Goal: Task Accomplishment & Management: Manage account settings

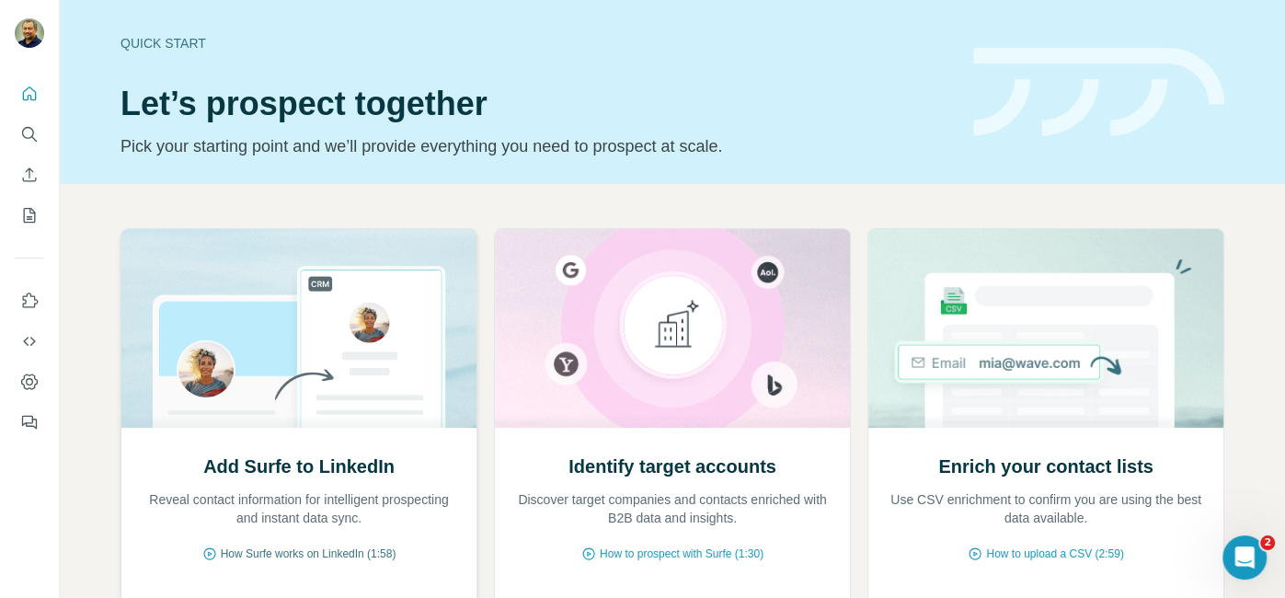
click at [296, 554] on span "How Surfe works on LinkedIn (1:58)" at bounding box center [309, 553] width 176 height 17
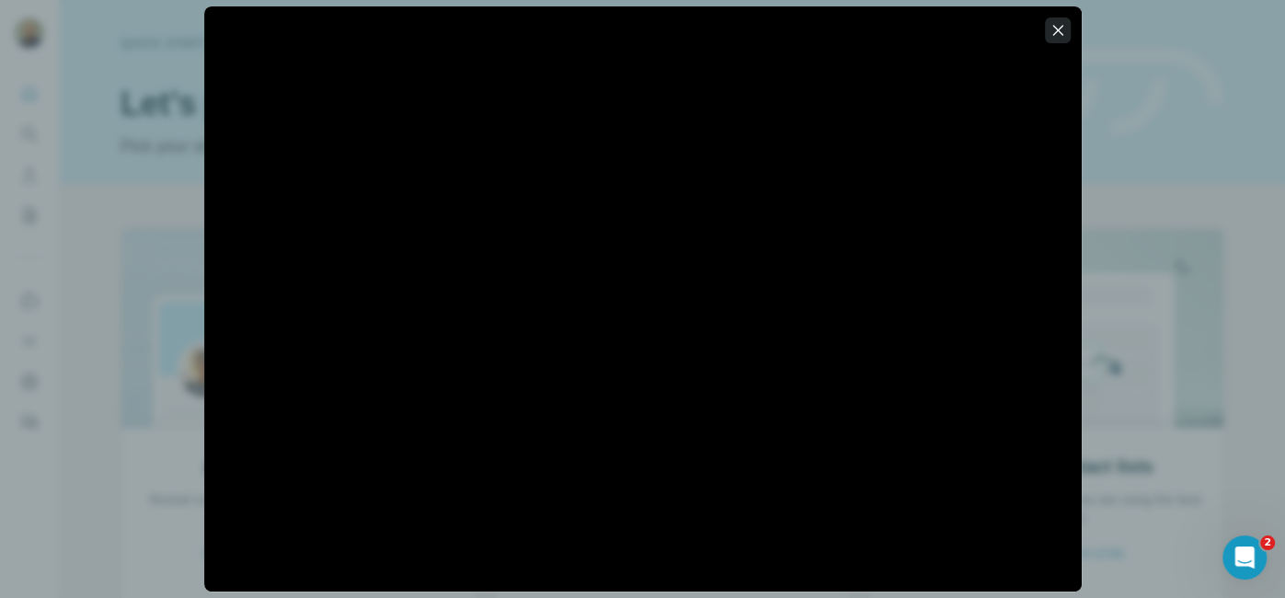
click at [1059, 29] on icon "button" at bounding box center [1058, 30] width 18 height 18
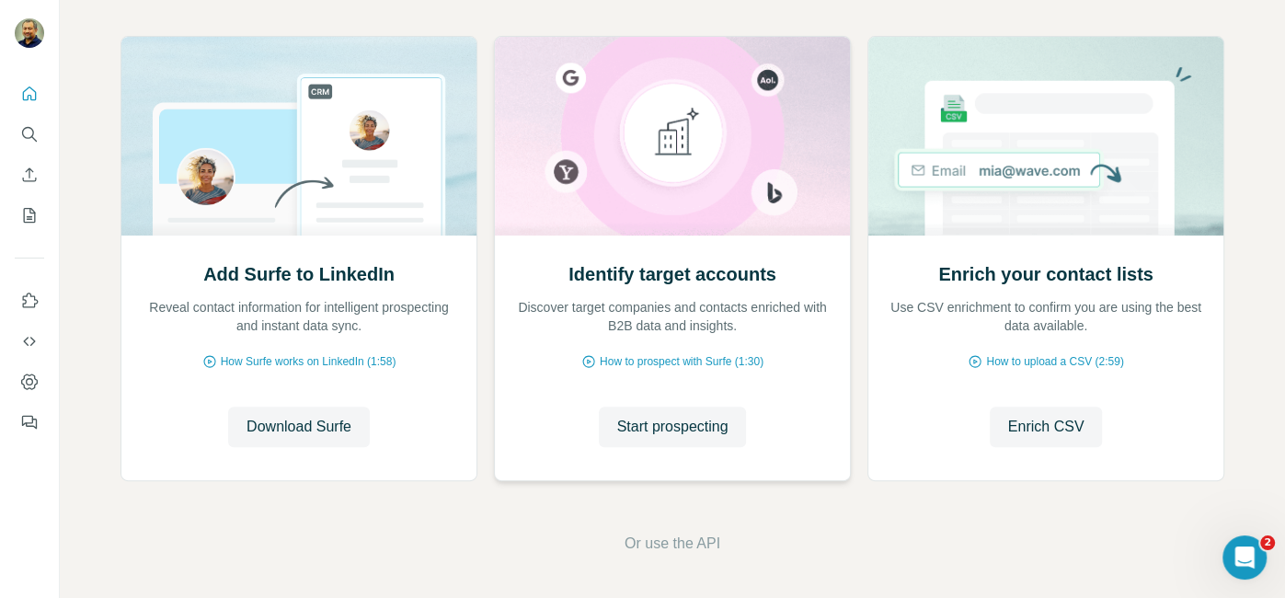
scroll to position [165, 0]
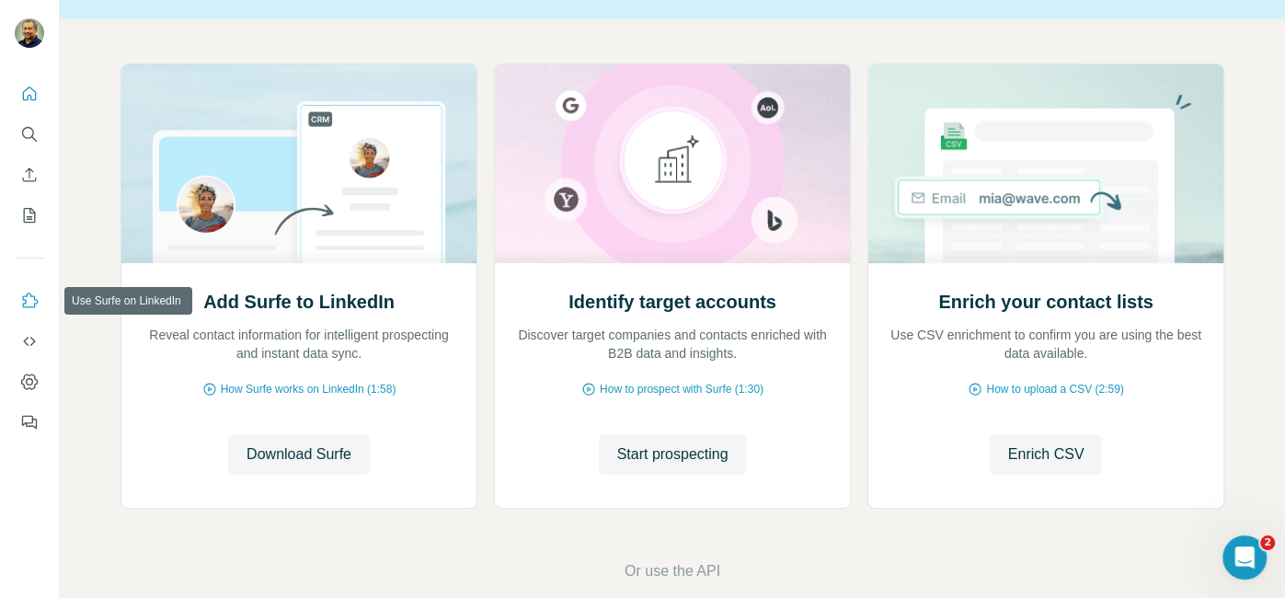
click at [35, 298] on icon "Use Surfe on LinkedIn" at bounding box center [29, 301] width 18 height 18
click at [29, 213] on icon "My lists" at bounding box center [29, 215] width 18 height 18
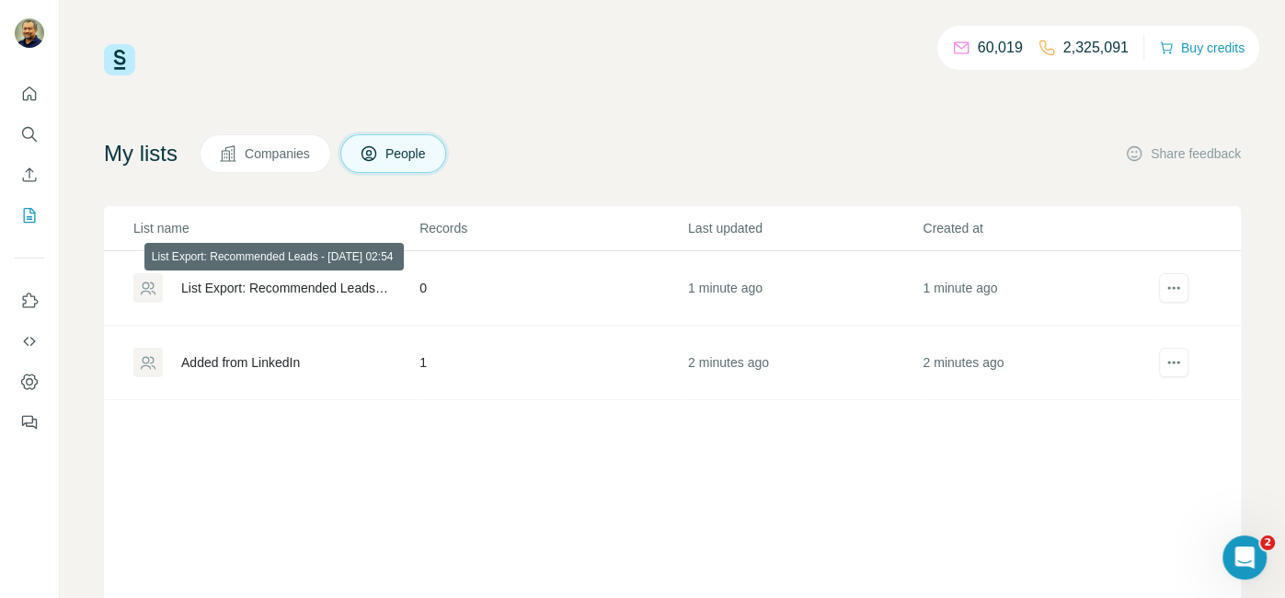
click at [326, 287] on div "List Export: Recommended Leads - [DATE] 02:54" at bounding box center [284, 288] width 207 height 18
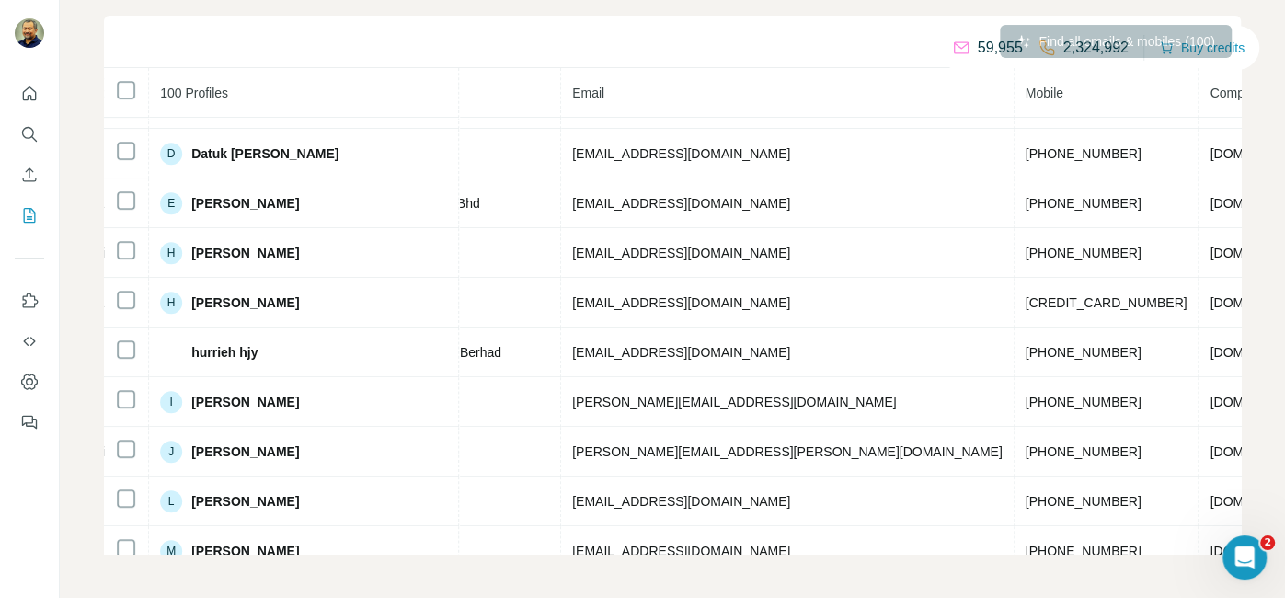
scroll to position [0, 601]
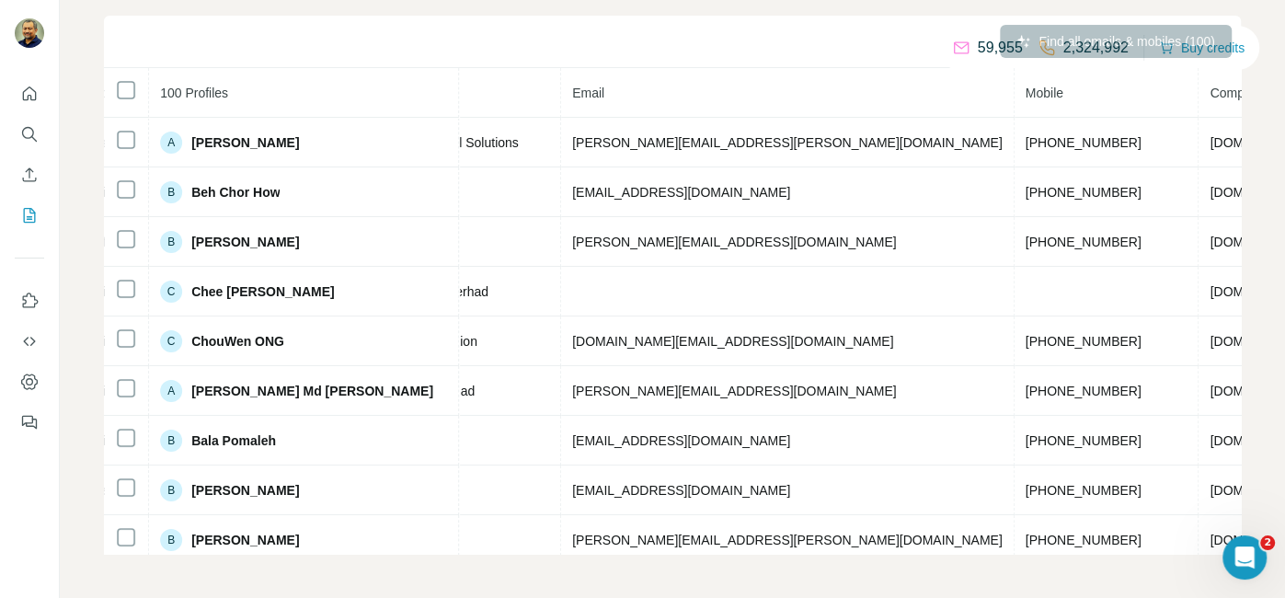
click at [671, 151] on td "[PERSON_NAME][EMAIL_ADDRESS][PERSON_NAME][DOMAIN_NAME]" at bounding box center [787, 143] width 453 height 50
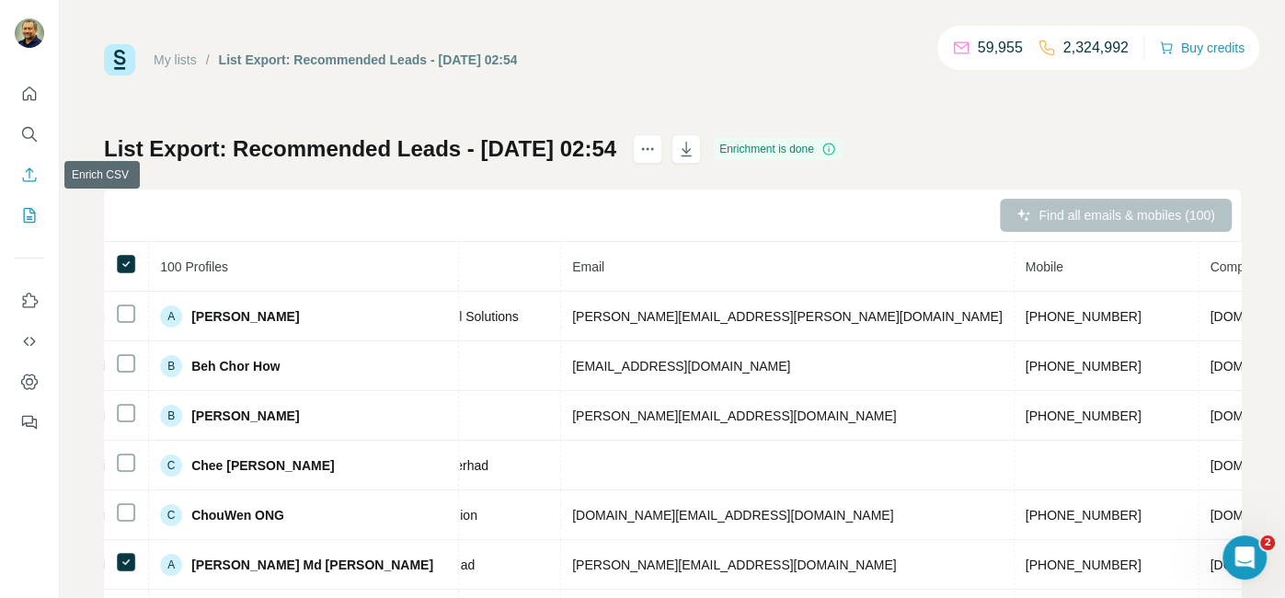
click at [39, 182] on button "Enrich CSV" at bounding box center [29, 174] width 29 height 33
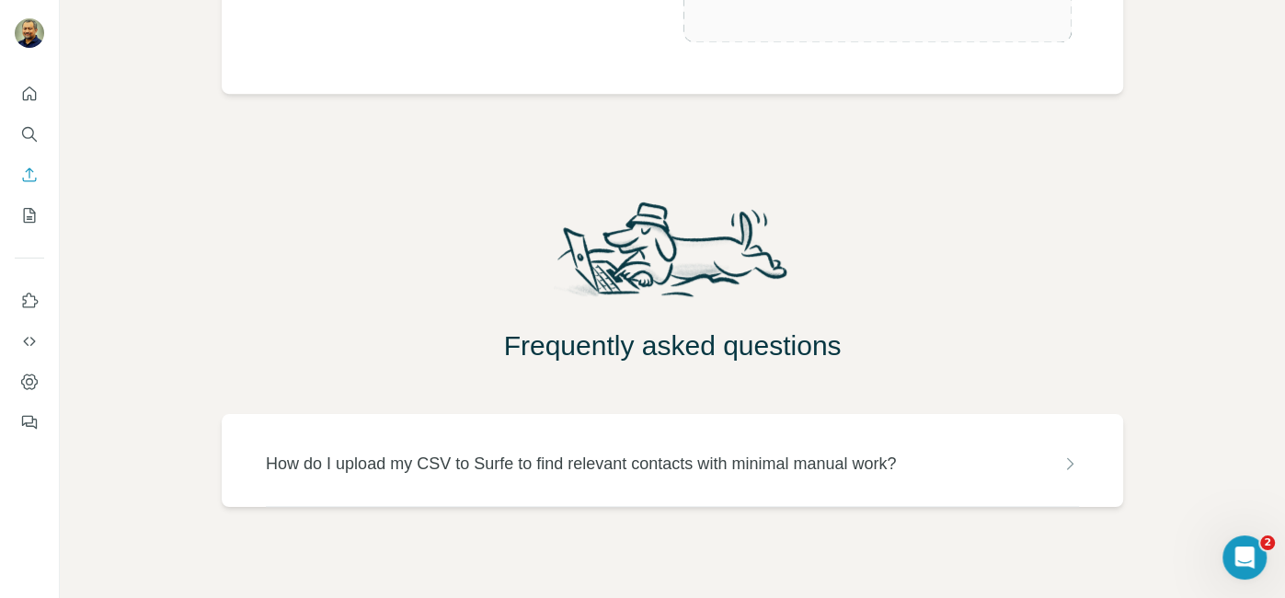
scroll to position [617, 0]
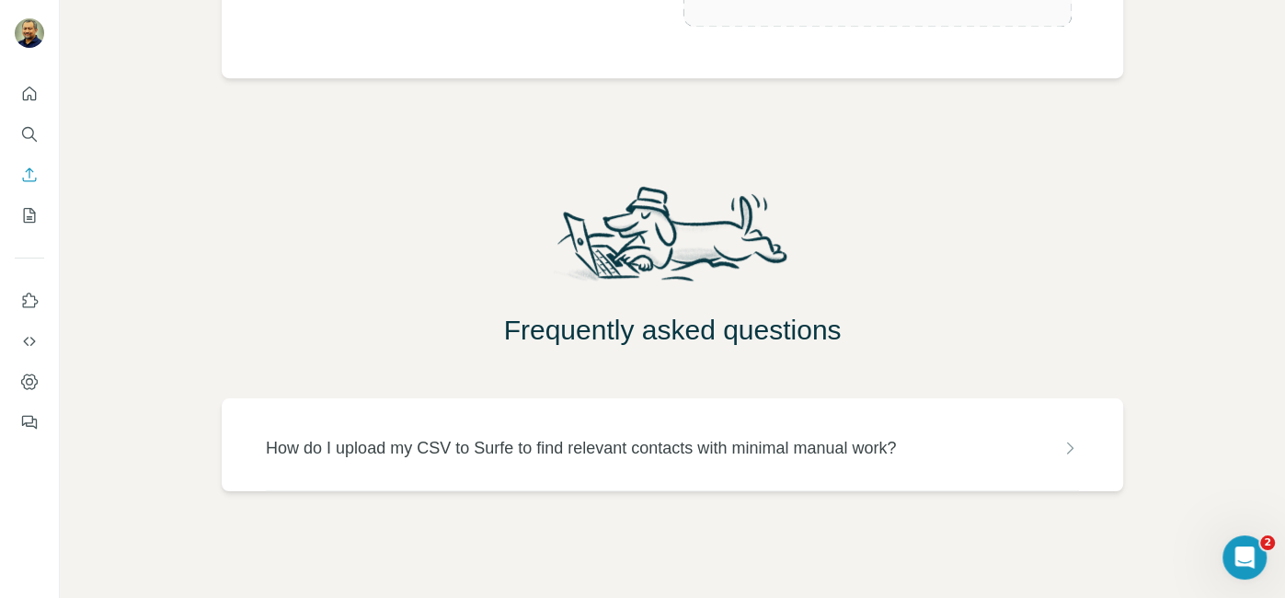
click at [1074, 447] on icon at bounding box center [1070, 448] width 18 height 18
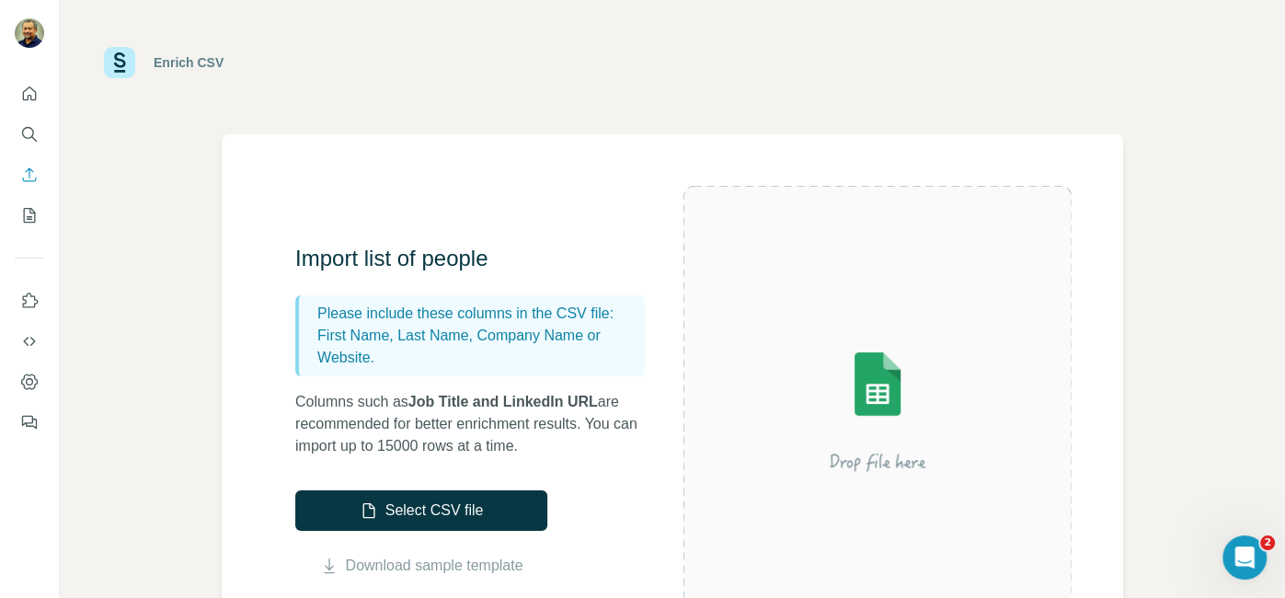
scroll to position [0, 0]
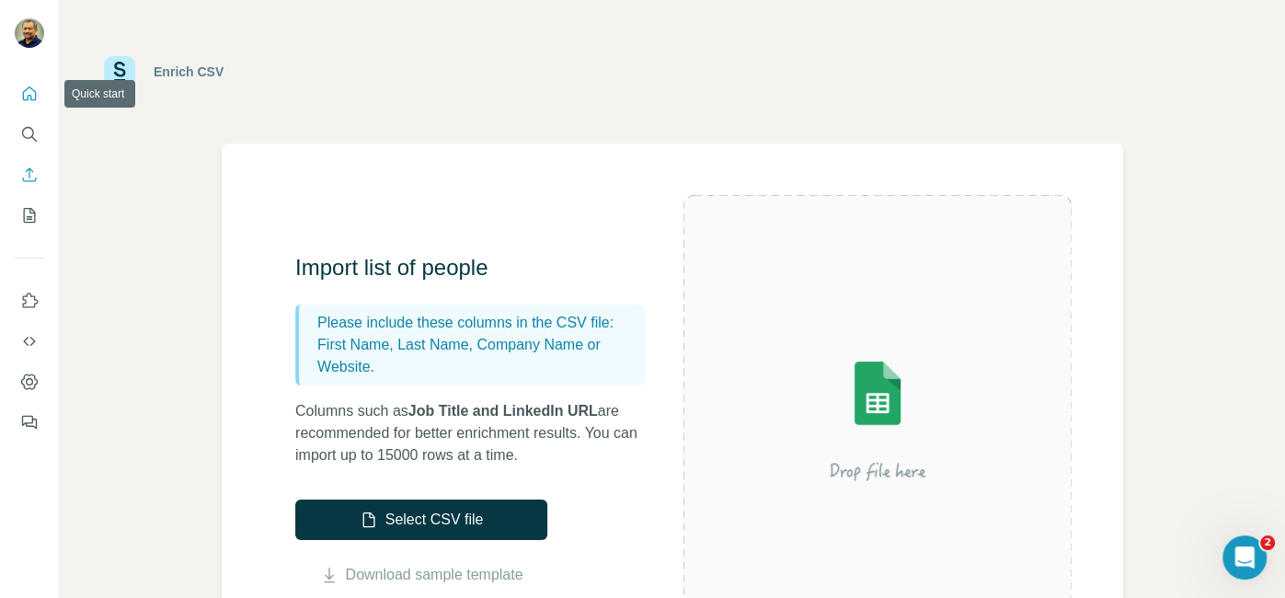
click at [32, 97] on icon "Quick start" at bounding box center [29, 94] width 18 height 18
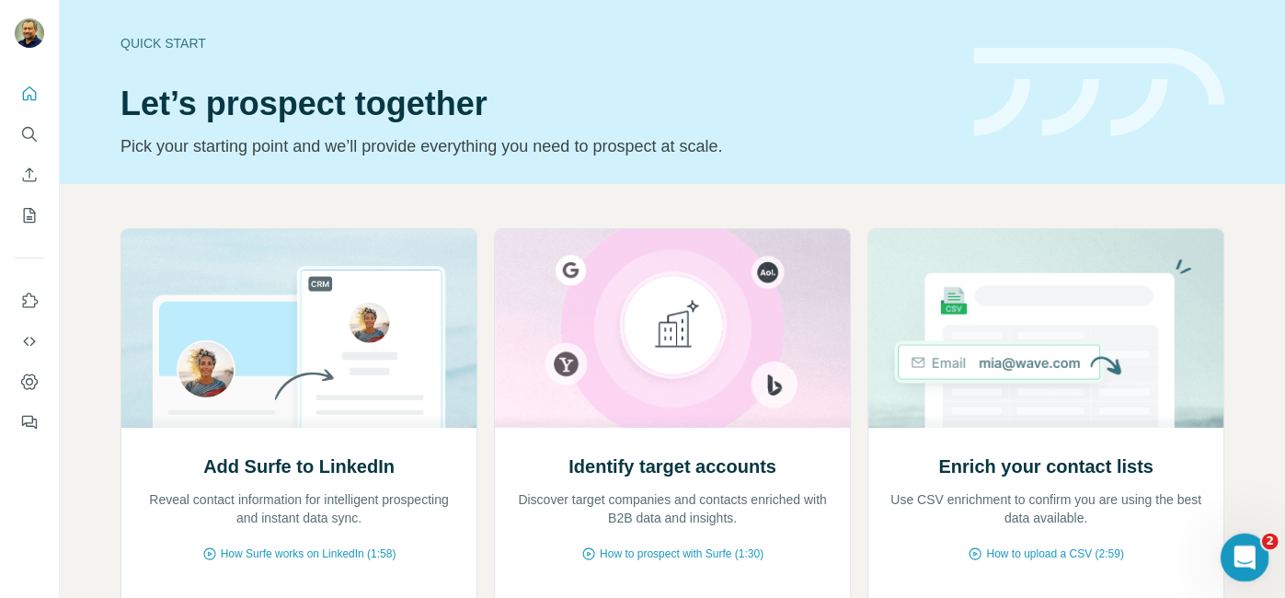
drag, startPoint x: 1244, startPoint y: 549, endPoint x: 2416, endPoint y: 1008, distance: 1258.5
click at [1245, 548] on icon "Open Intercom Messenger" at bounding box center [1242, 555] width 30 height 30
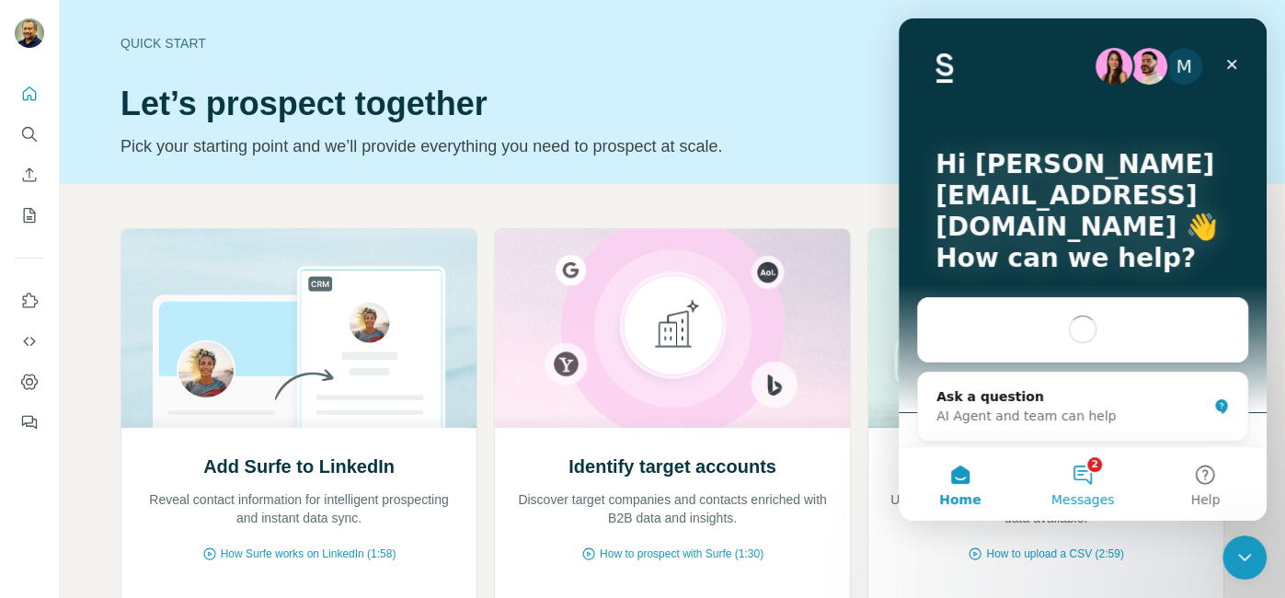
click at [1084, 476] on button "2 Messages" at bounding box center [1082, 484] width 122 height 74
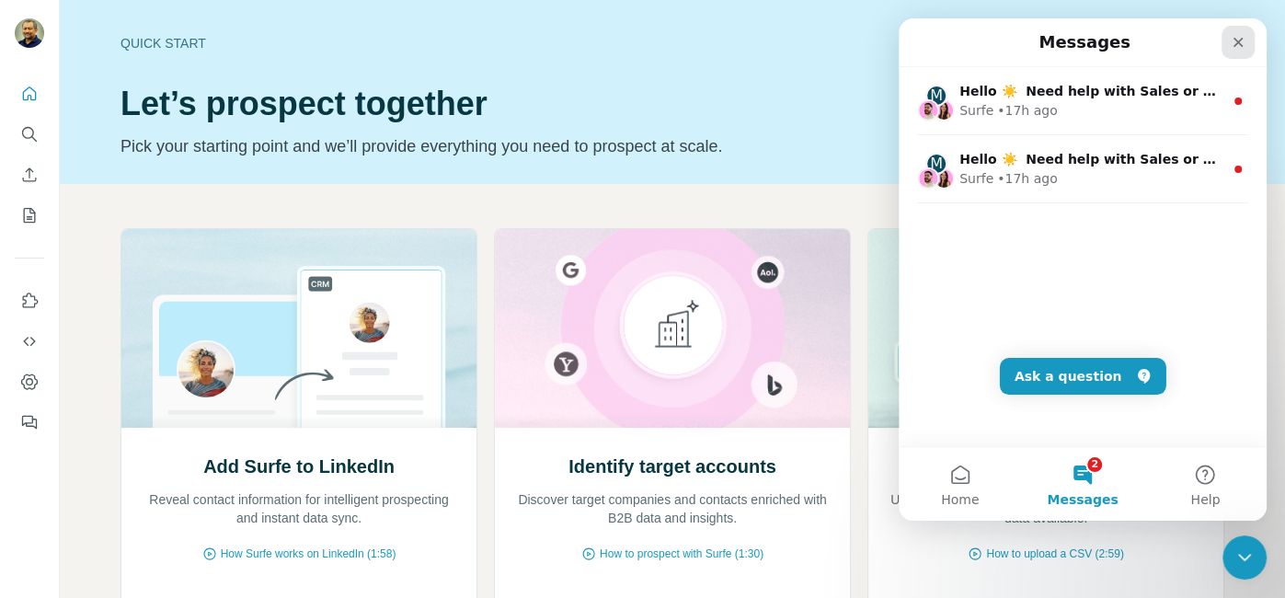
click at [1236, 39] on icon "Close" at bounding box center [1238, 42] width 15 height 15
